Goal: Obtain resource: Download file/media

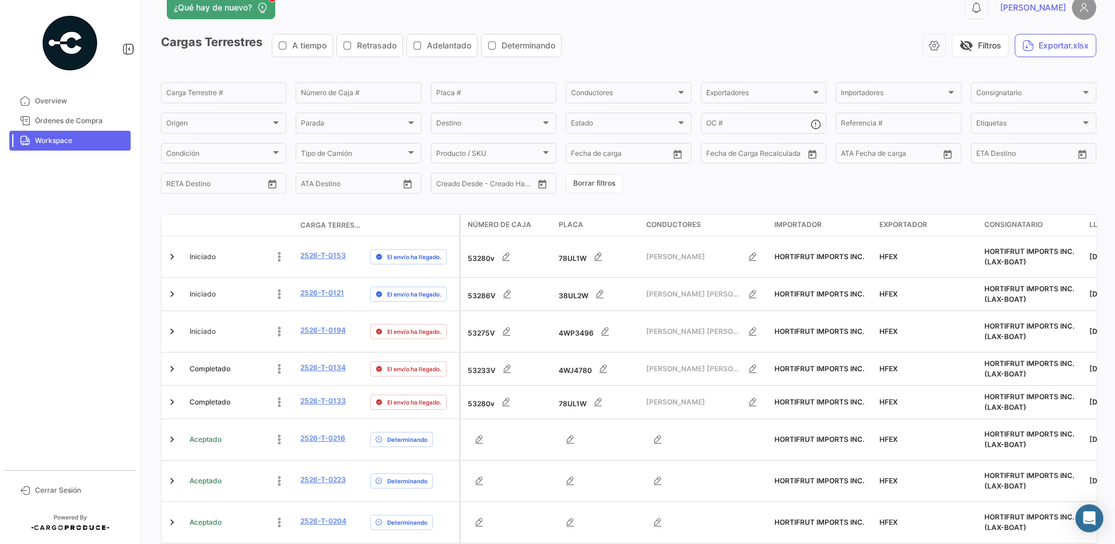
scroll to position [267, 0]
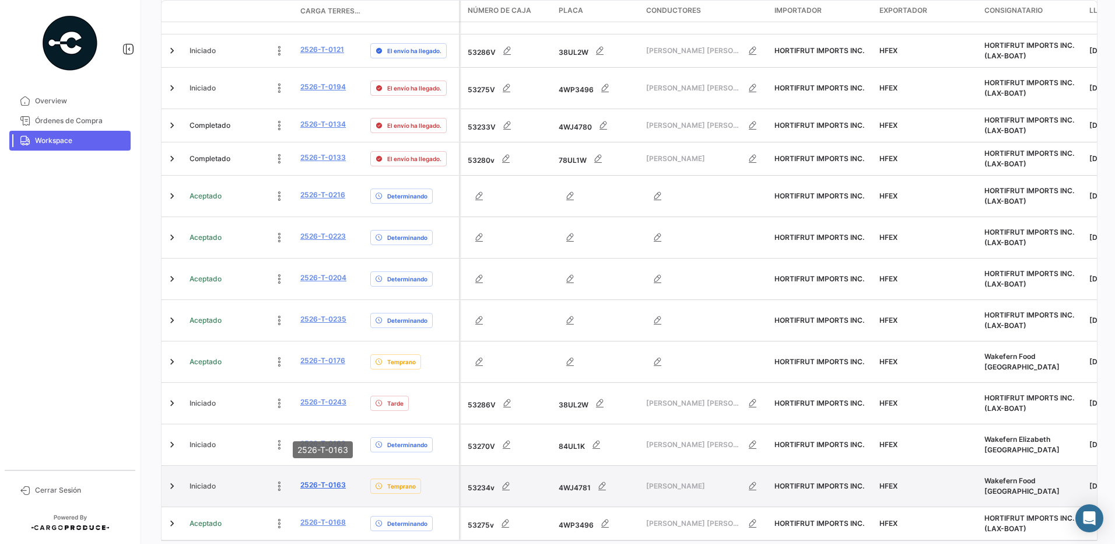
click at [328, 479] on link "2526-T-0163" at bounding box center [322, 484] width 45 height 10
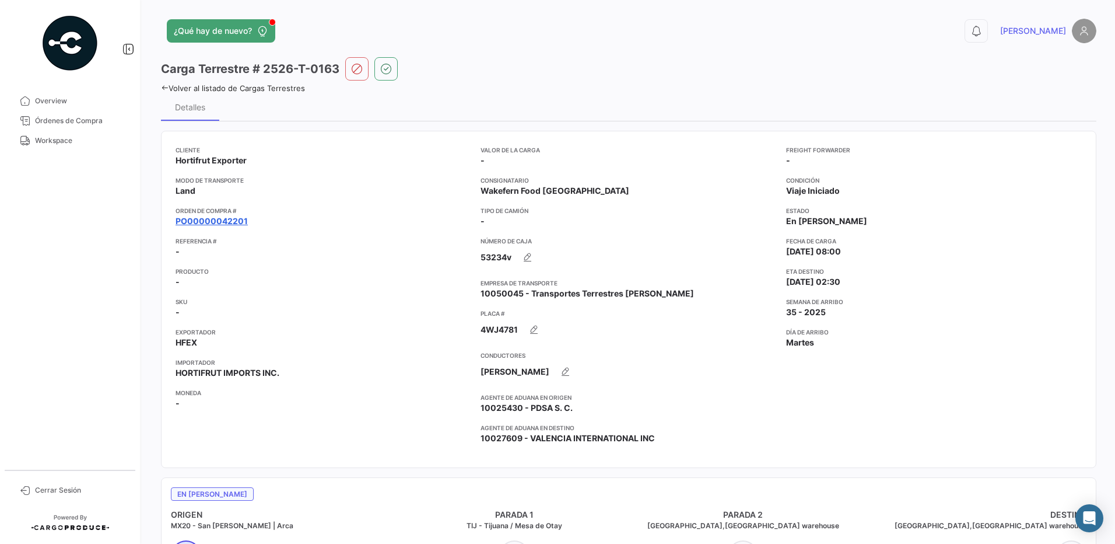
click at [237, 220] on link "PO00000042201" at bounding box center [212, 221] width 72 height 12
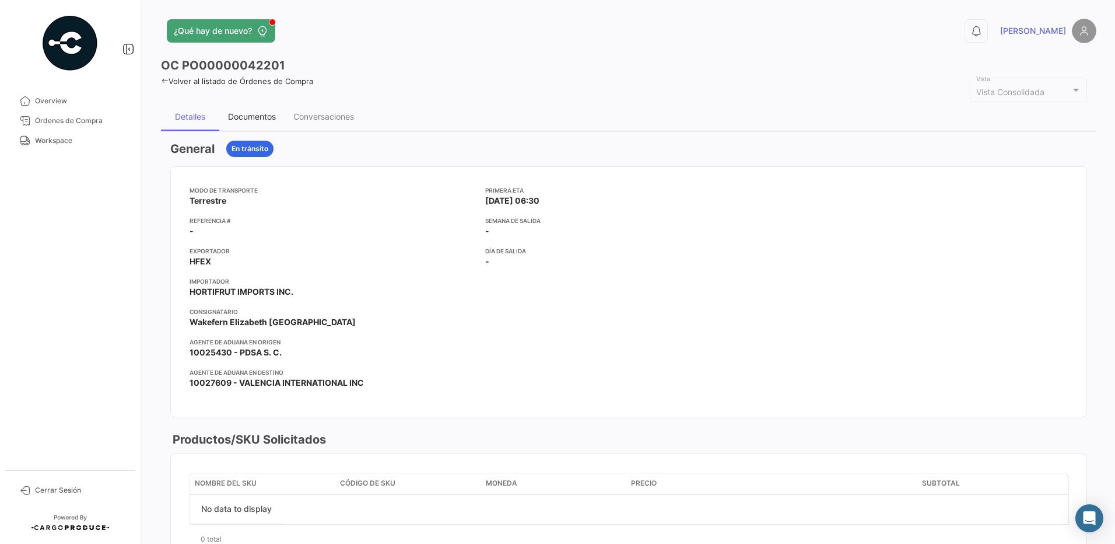
click at [259, 113] on div "Documentos" at bounding box center [252, 116] width 48 height 10
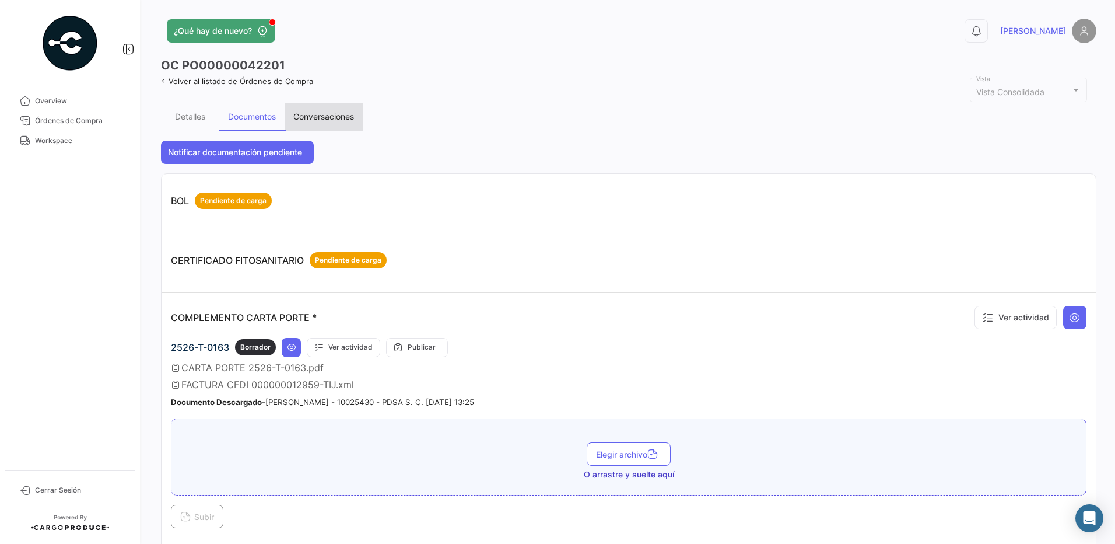
click at [341, 110] on div "Conversaciones" at bounding box center [324, 117] width 78 height 28
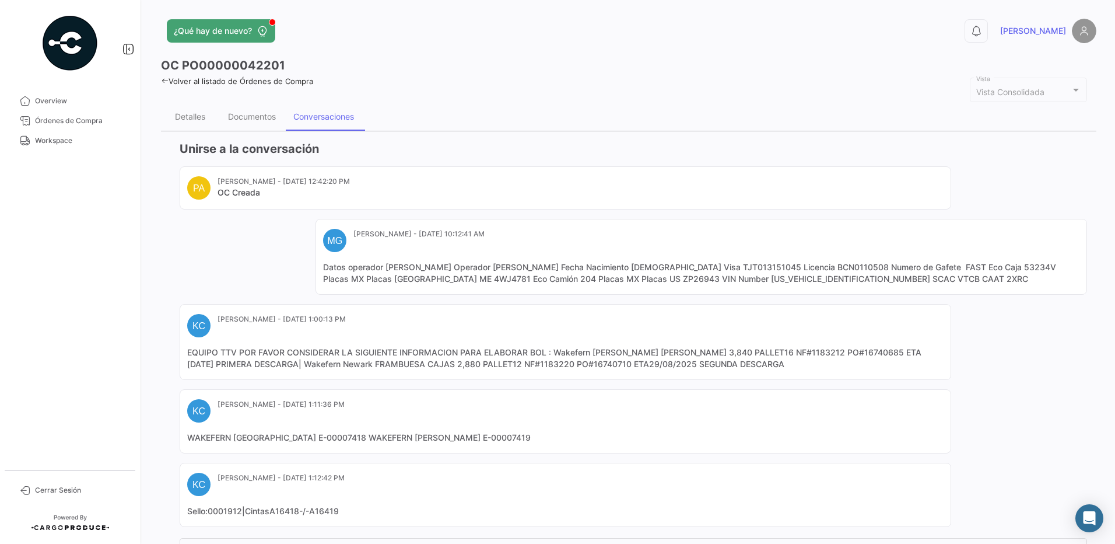
click at [512, 429] on mat-card "KC [PERSON_NAME] - [DATE] 1:11:36 PM WAKEFERN [GEOGRAPHIC_DATA] E-00007418 WAKE…" at bounding box center [566, 421] width 772 height 64
click at [241, 121] on div "Documentos" at bounding box center [252, 116] width 48 height 10
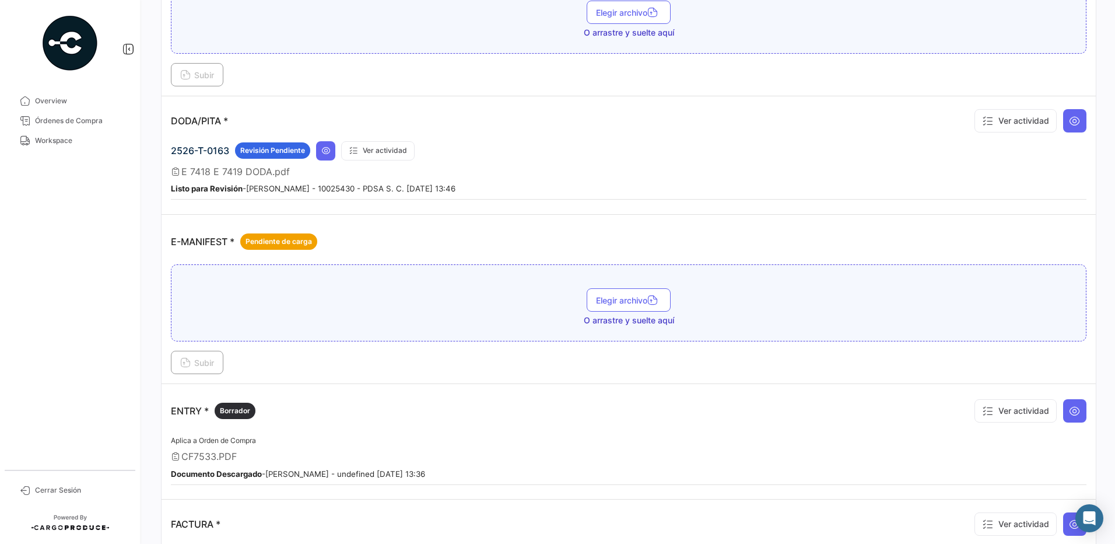
scroll to position [584, 0]
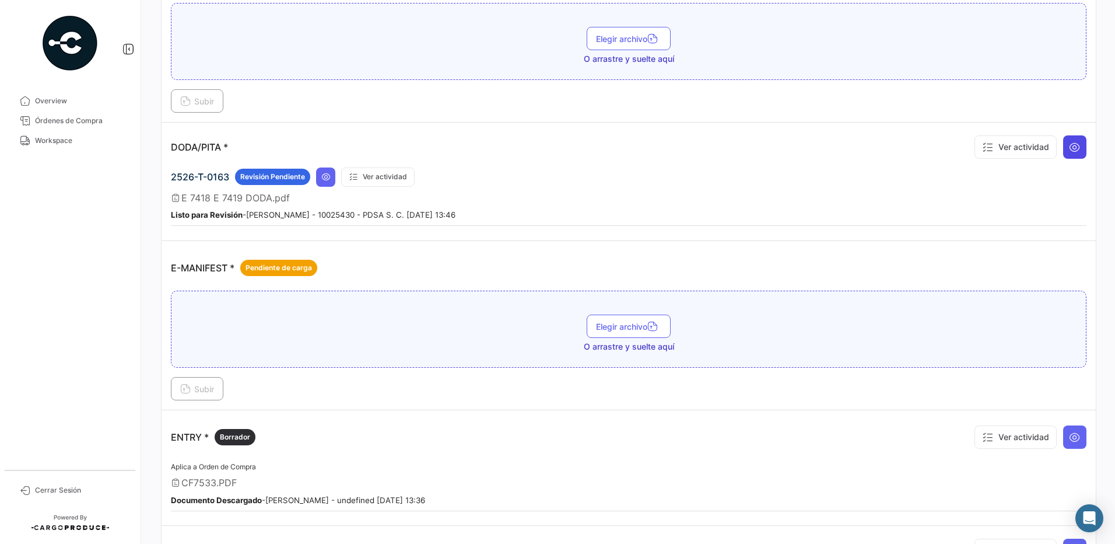
click at [1069, 150] on icon at bounding box center [1075, 147] width 12 height 12
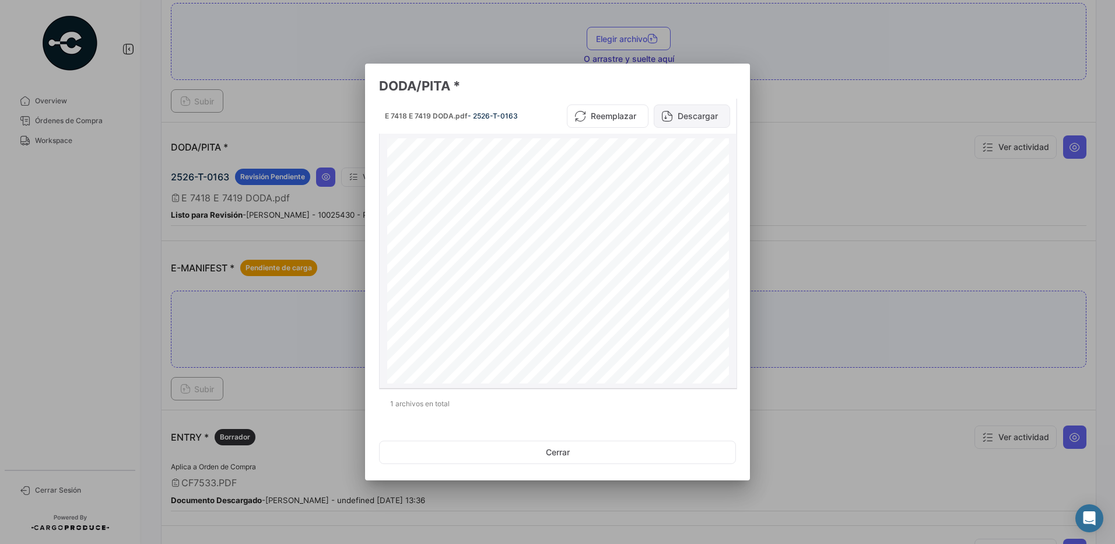
click at [693, 113] on button "Descargar" at bounding box center [692, 115] width 76 height 23
click at [586, 452] on button "Cerrar" at bounding box center [557, 451] width 357 height 23
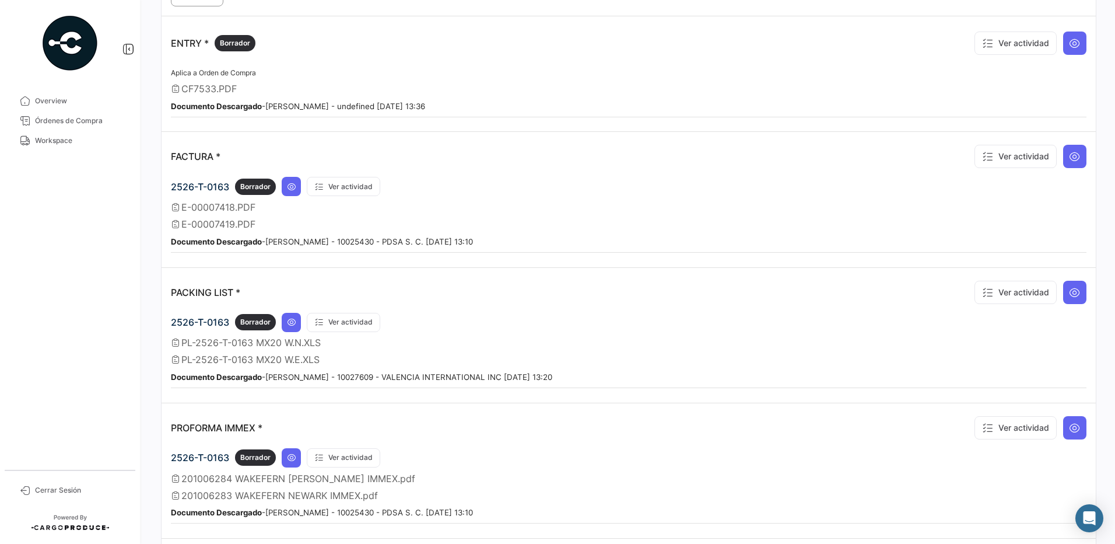
scroll to position [984, 0]
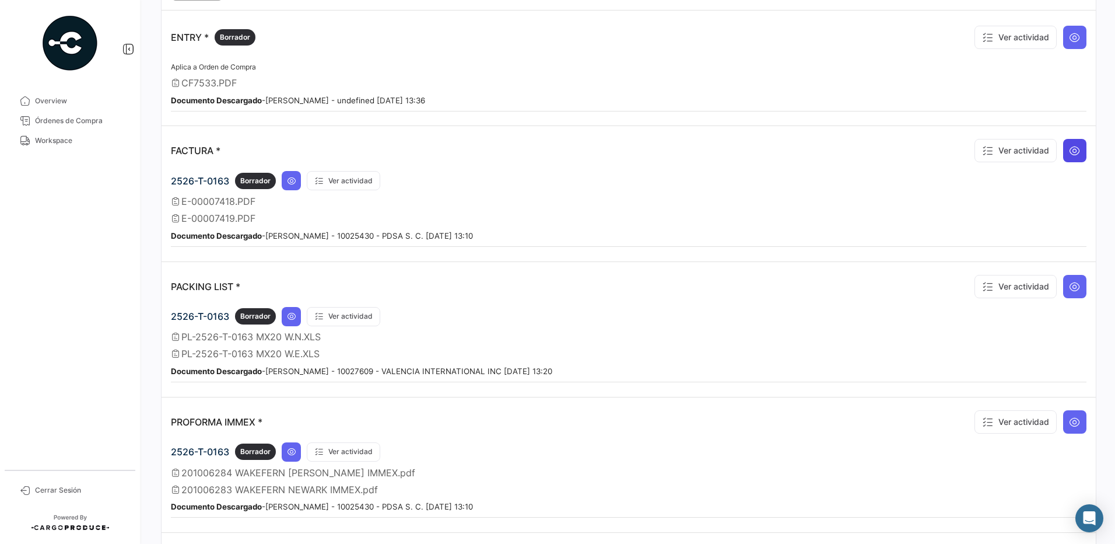
click at [1074, 152] on icon at bounding box center [1075, 151] width 12 height 12
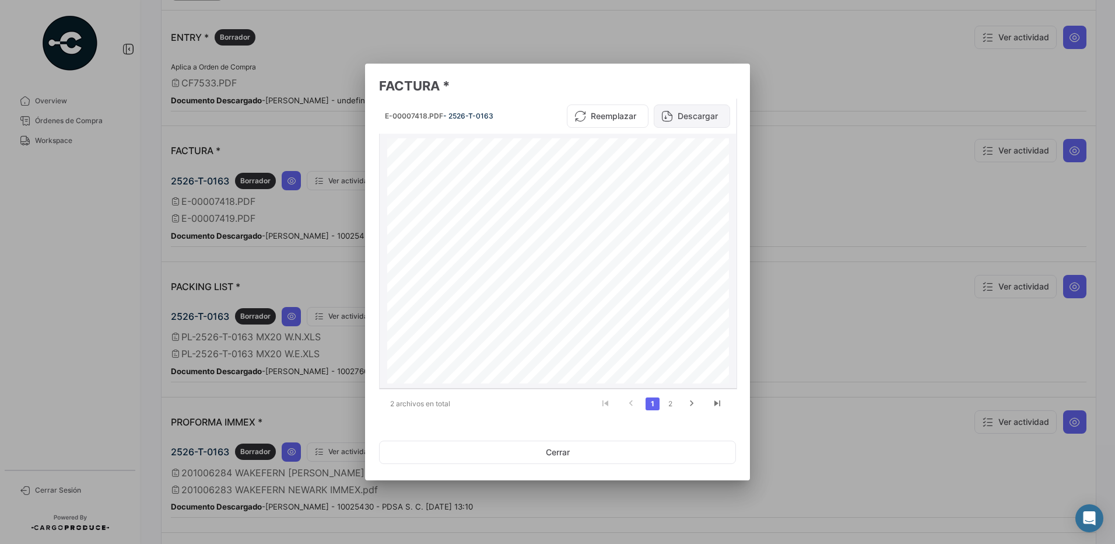
click at [695, 118] on button "Descargar" at bounding box center [692, 115] width 76 height 23
click at [689, 402] on icon "go to next page" at bounding box center [691, 405] width 15 height 14
click at [695, 117] on button "Descargar" at bounding box center [692, 115] width 76 height 23
click at [579, 459] on button "Cerrar" at bounding box center [557, 451] width 357 height 23
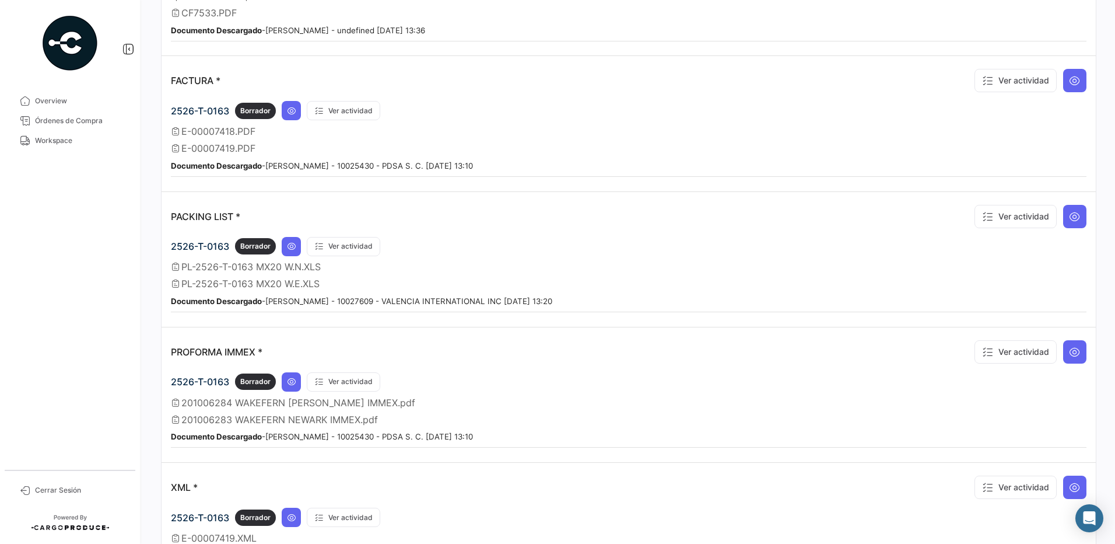
scroll to position [1174, 0]
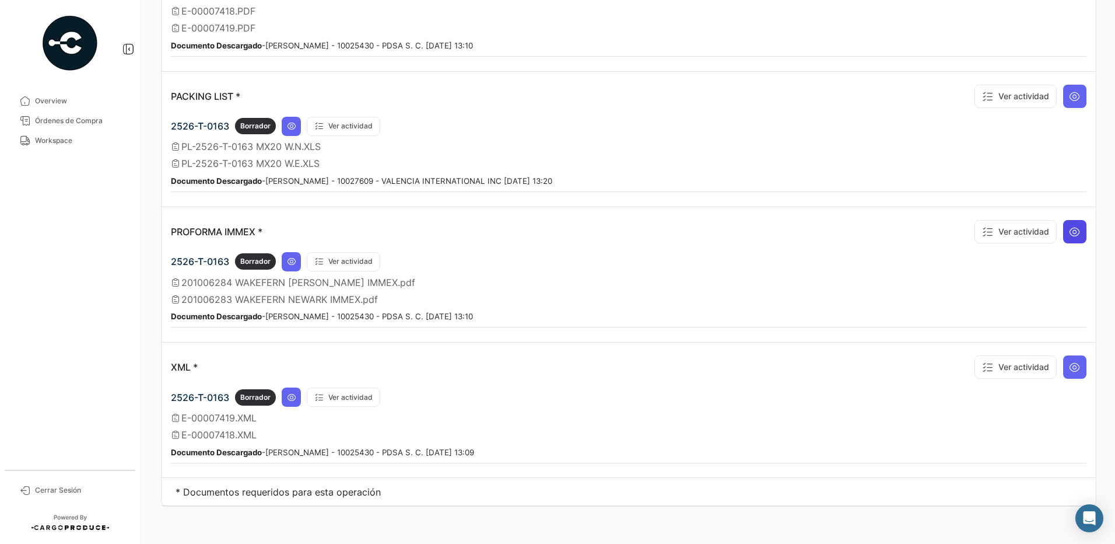
click at [1074, 237] on button at bounding box center [1074, 231] width 23 height 23
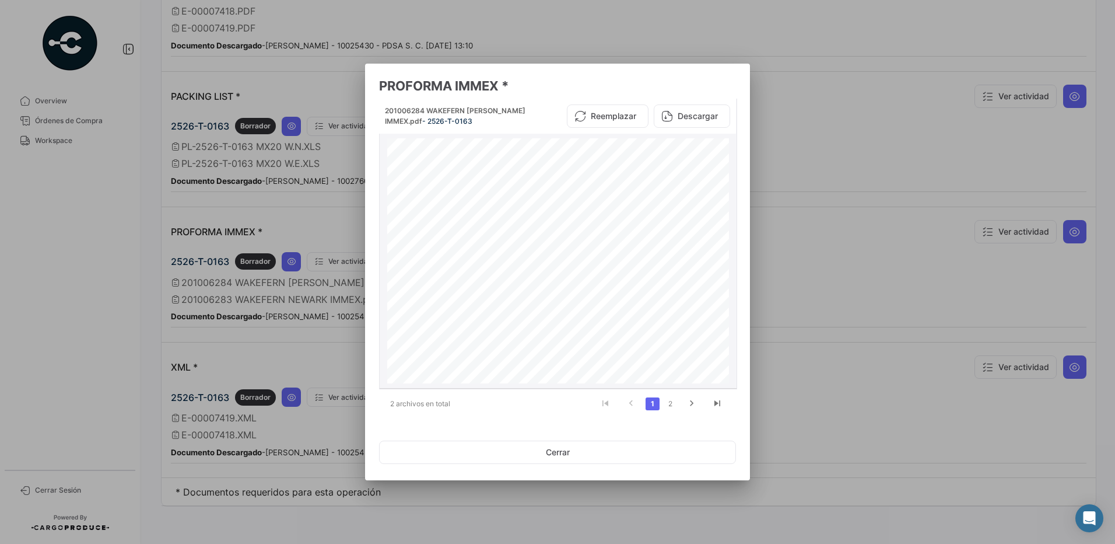
scroll to position [0, 0]
click at [607, 449] on button "Cerrar" at bounding box center [557, 451] width 357 height 23
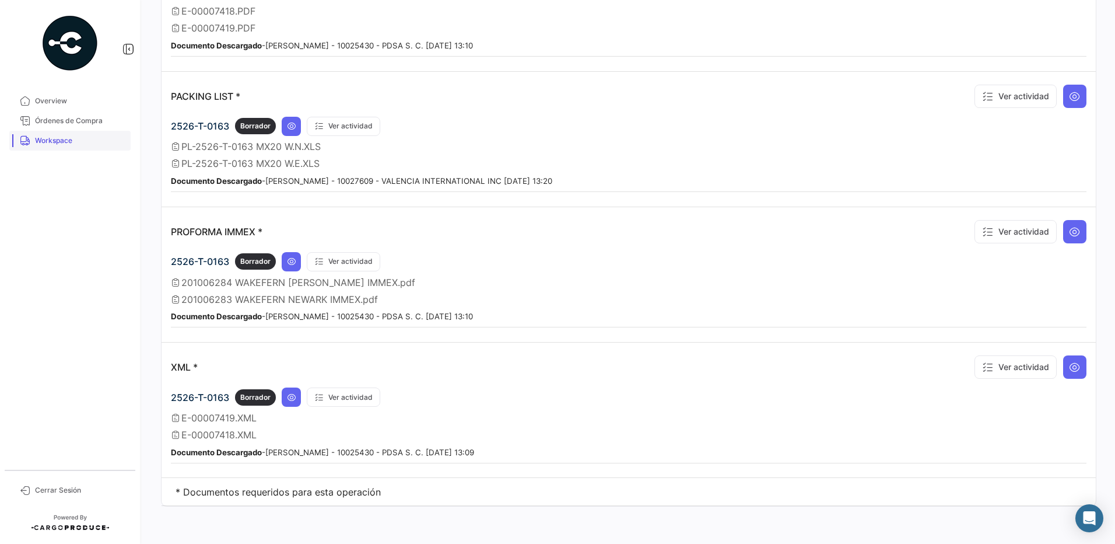
click at [55, 144] on span "Workspace" at bounding box center [80, 140] width 91 height 10
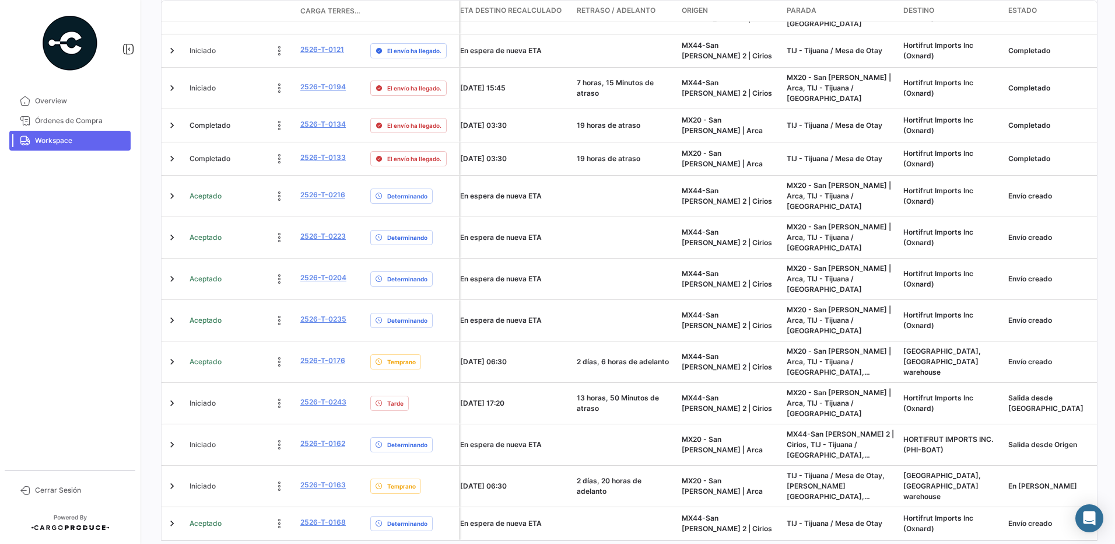
scroll to position [0, 826]
